Goal: Task Accomplishment & Management: Manage account settings

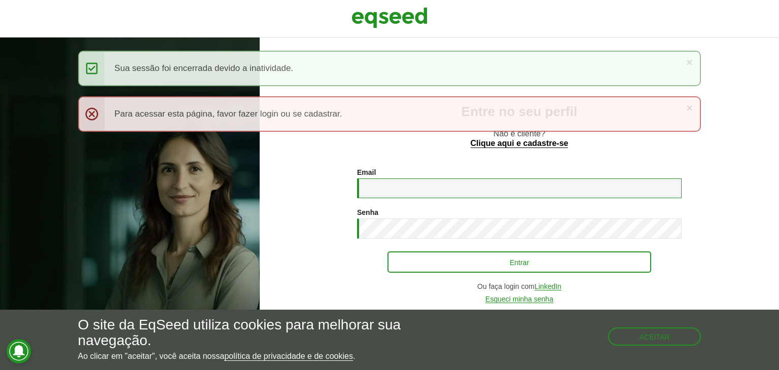
type input "**********"
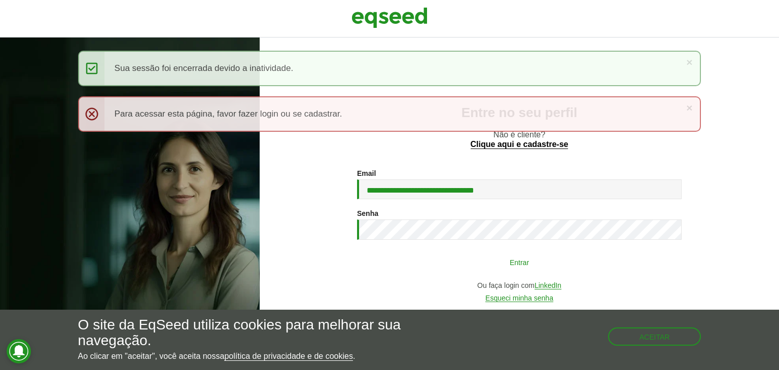
click at [513, 267] on button "Entrar" at bounding box center [519, 261] width 264 height 19
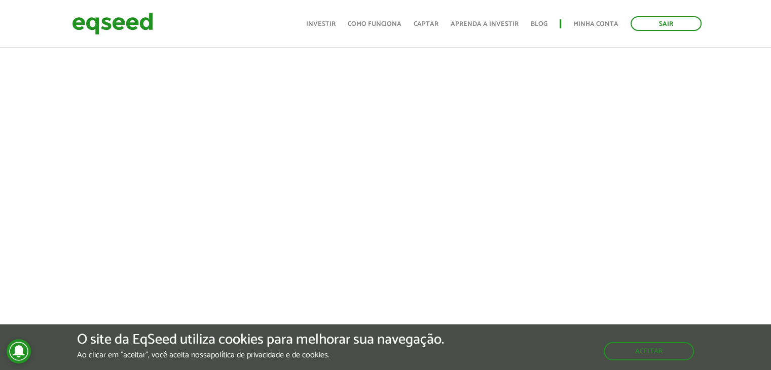
scroll to position [523, 0]
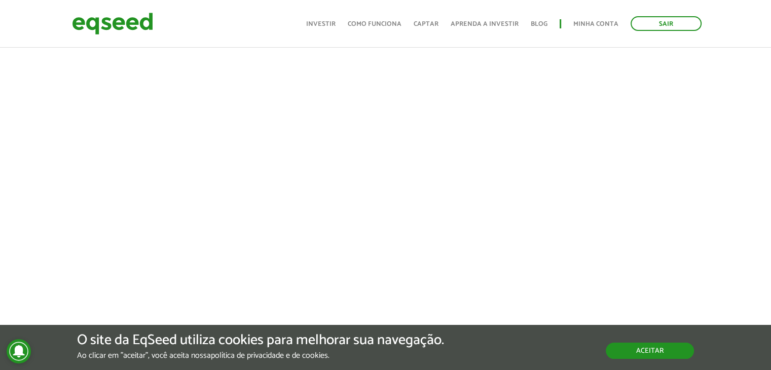
click at [650, 350] on button "Aceitar" at bounding box center [650, 351] width 88 height 16
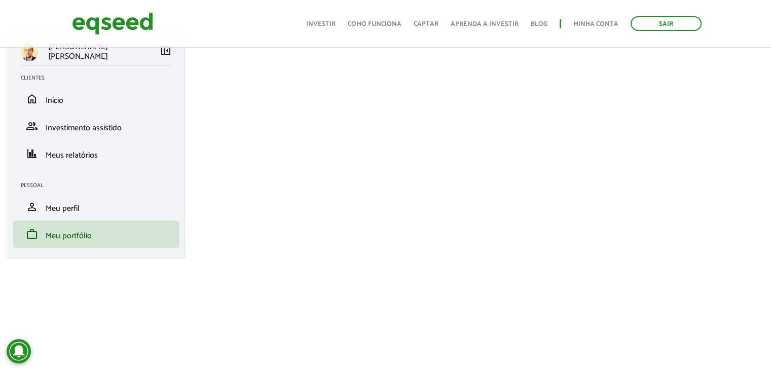
scroll to position [0, 0]
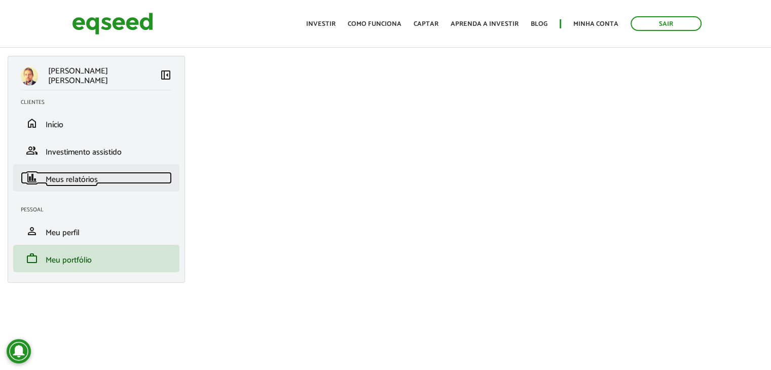
click at [73, 179] on span "Meus relatórios" at bounding box center [72, 180] width 52 height 14
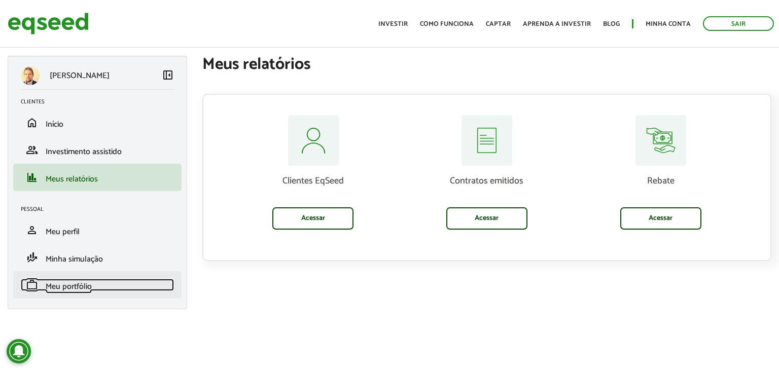
click at [69, 287] on span "Meu portfólio" at bounding box center [69, 287] width 46 height 14
